Goal: Transaction & Acquisition: Purchase product/service

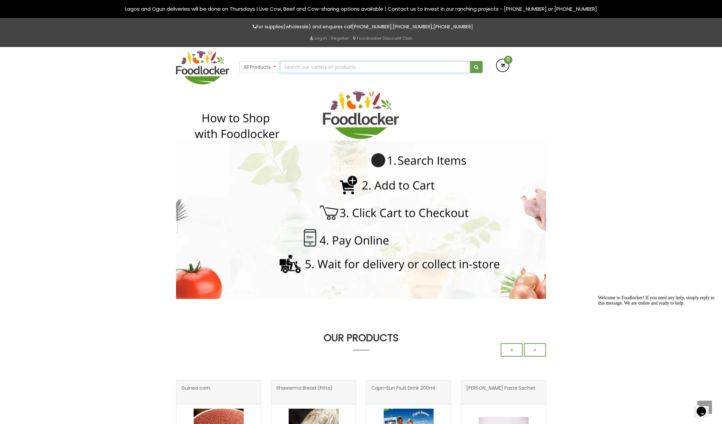
click at [299, 68] on input "text" at bounding box center [375, 67] width 190 height 12
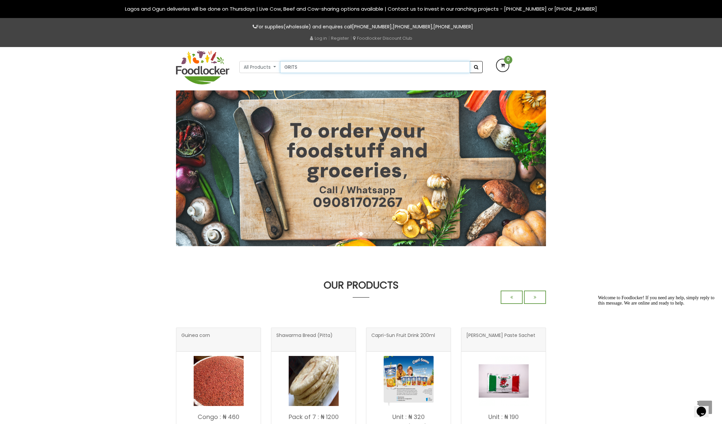
type input "GRITS"
click at [474, 65] on button "submit" at bounding box center [476, 67] width 13 height 12
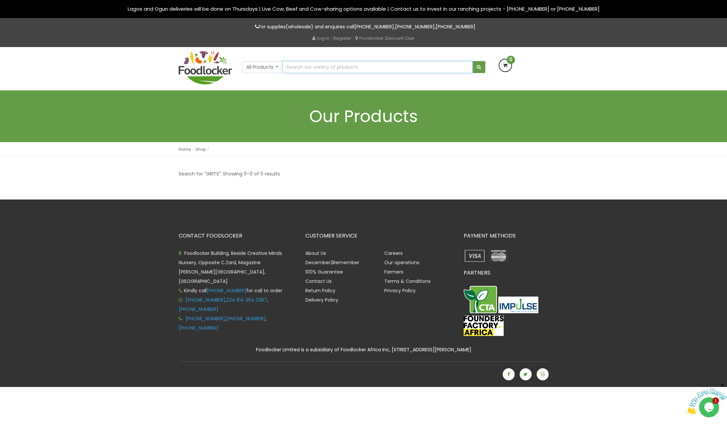
click at [321, 67] on input "text" at bounding box center [377, 67] width 190 height 12
click at [254, 69] on button "All Products" at bounding box center [262, 67] width 41 height 12
